Goal: Transaction & Acquisition: Purchase product/service

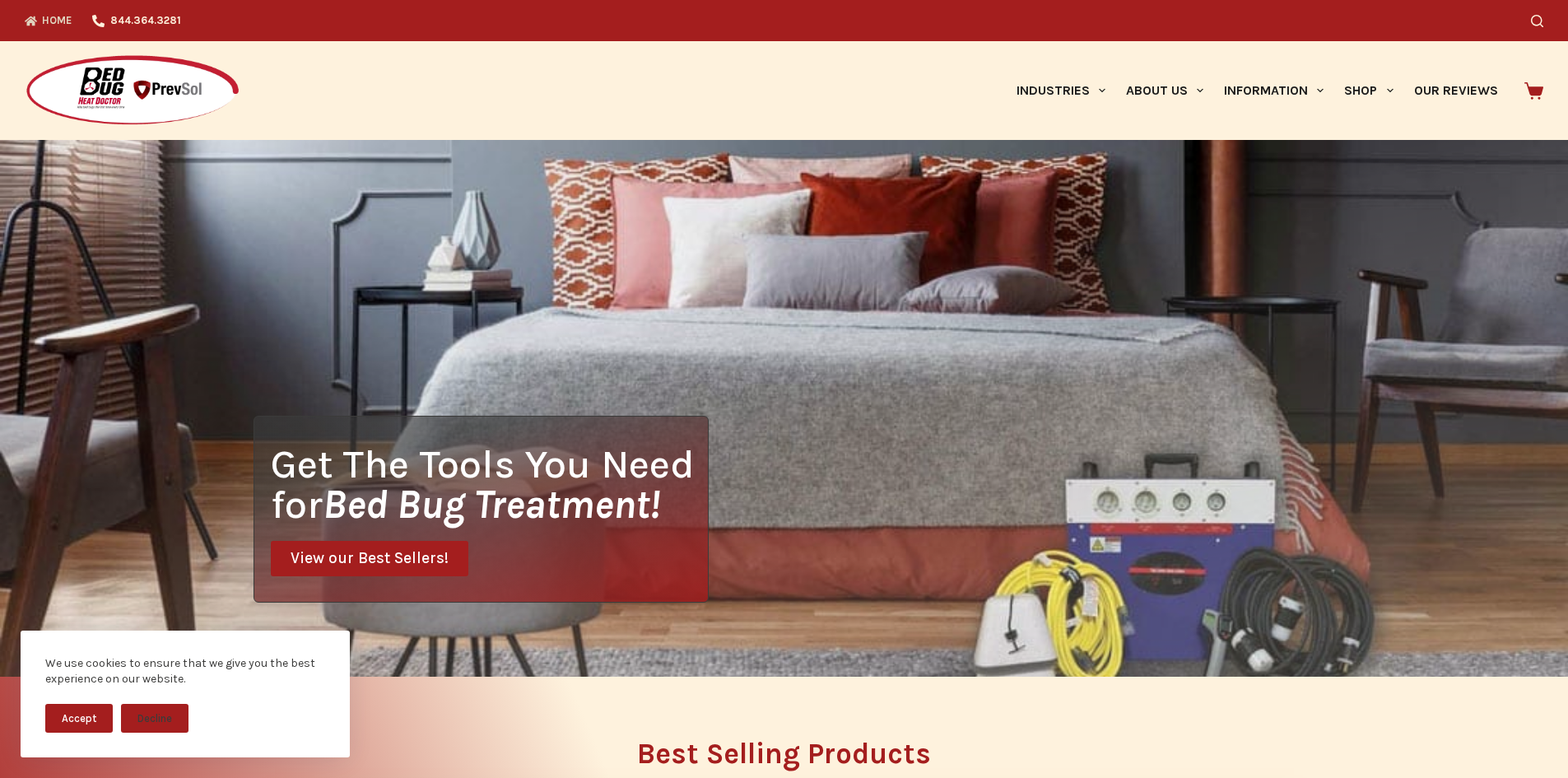
click at [72, 715] on button "Accept" at bounding box center [79, 718] width 67 height 29
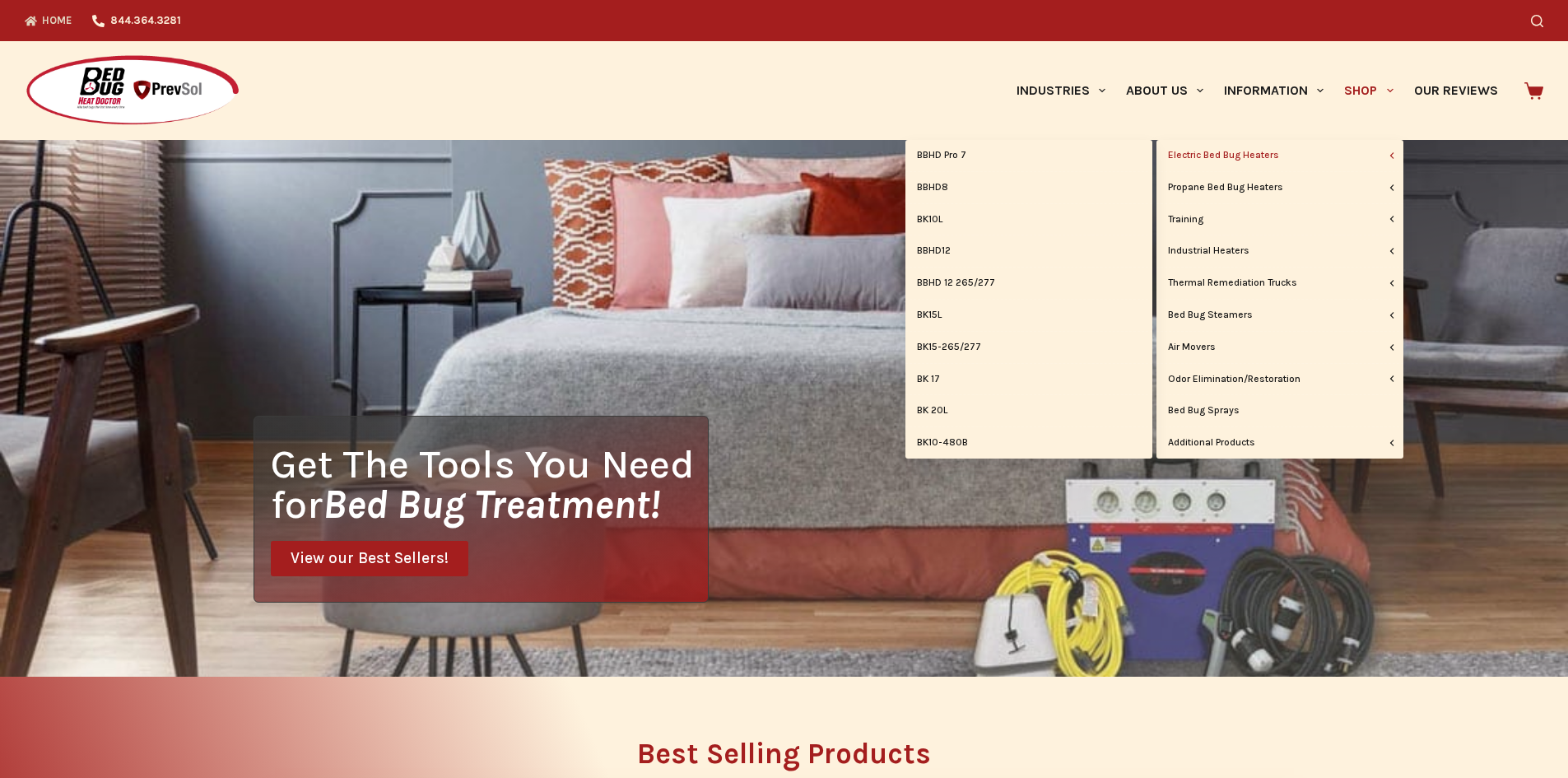
click at [1276, 160] on link "Electric Bed Bug Heaters" at bounding box center [1280, 156] width 247 height 32
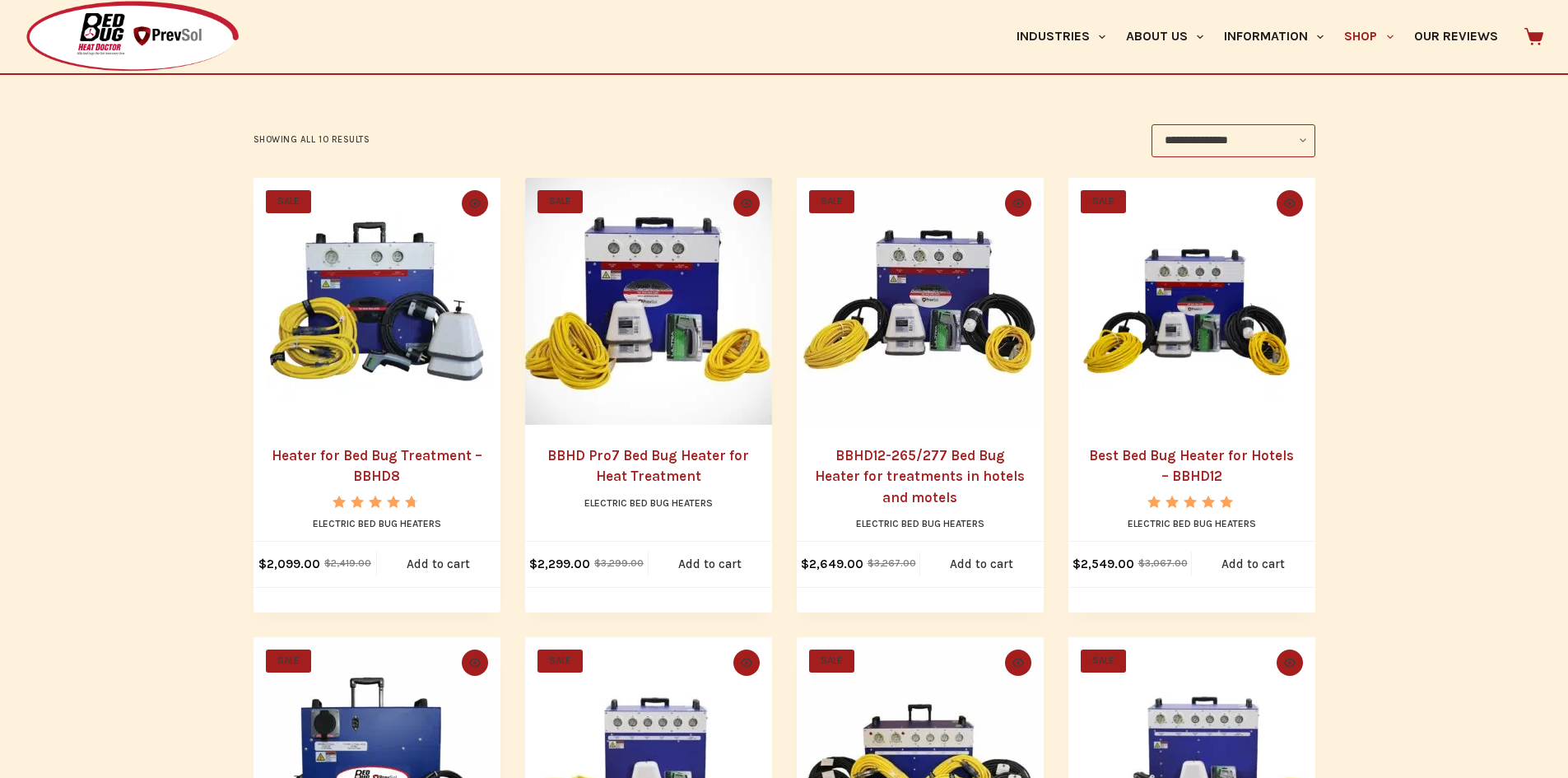
drag, startPoint x: 0, startPoint y: 0, endPoint x: 1570, endPoint y: 181, distance: 1580.4
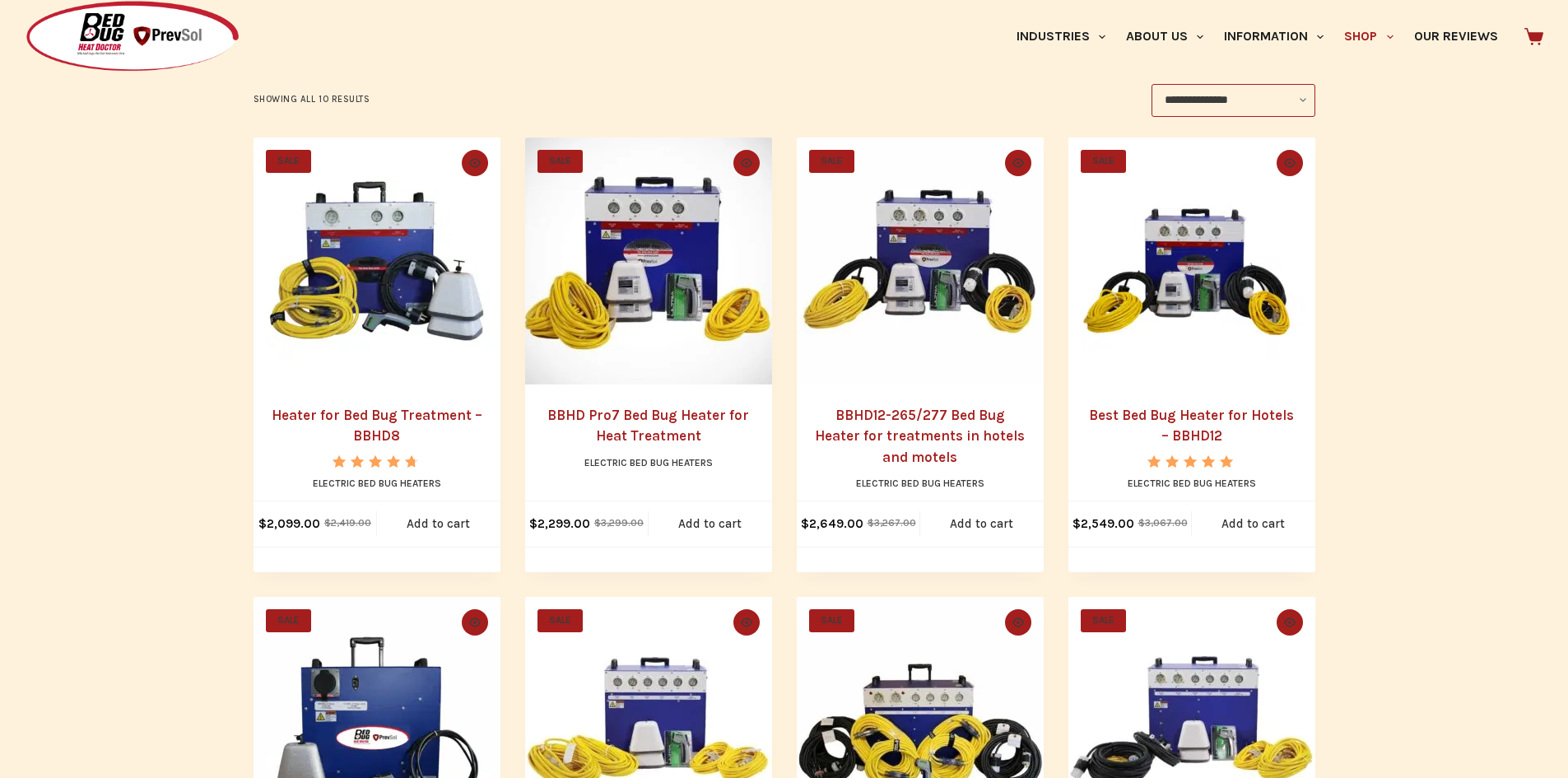
scroll to position [341, 0]
